Goal: Find specific page/section: Find specific page/section

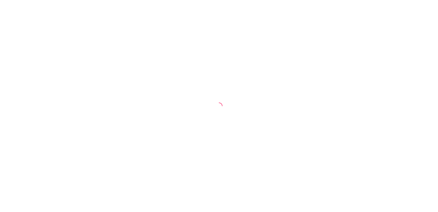
click at [437, 89] on div at bounding box center [219, 106] width 438 height 212
